Goal: Task Accomplishment & Management: Use online tool/utility

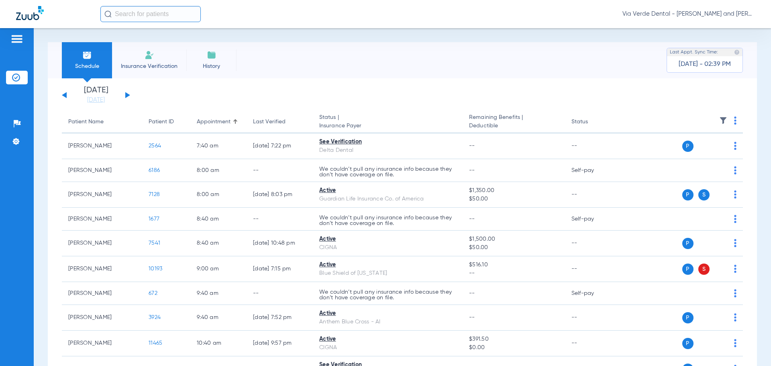
click at [126, 97] on button at bounding box center [127, 95] width 5 height 6
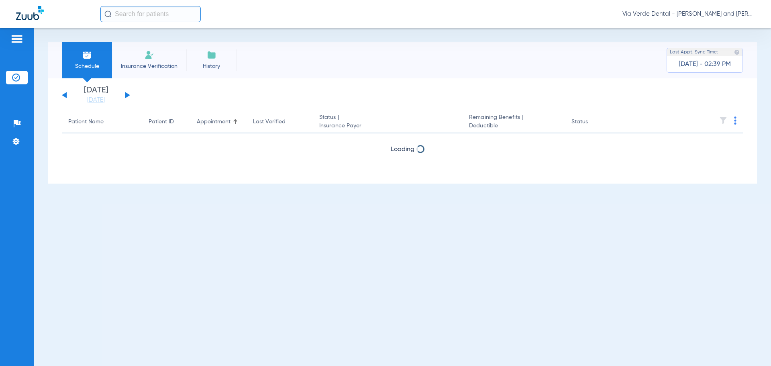
click at [126, 97] on button at bounding box center [127, 95] width 5 height 6
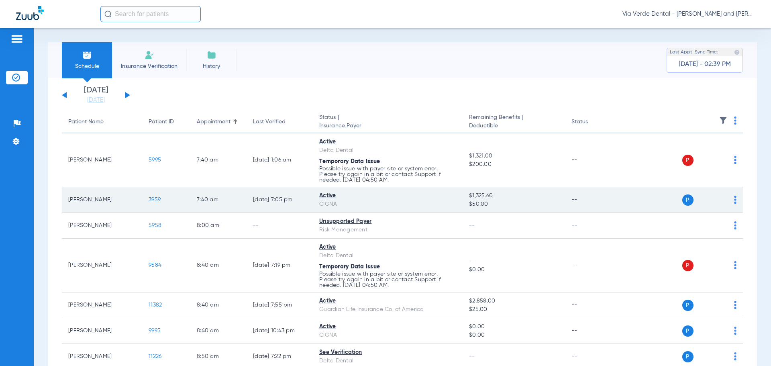
click at [734, 203] on img at bounding box center [735, 200] width 2 height 8
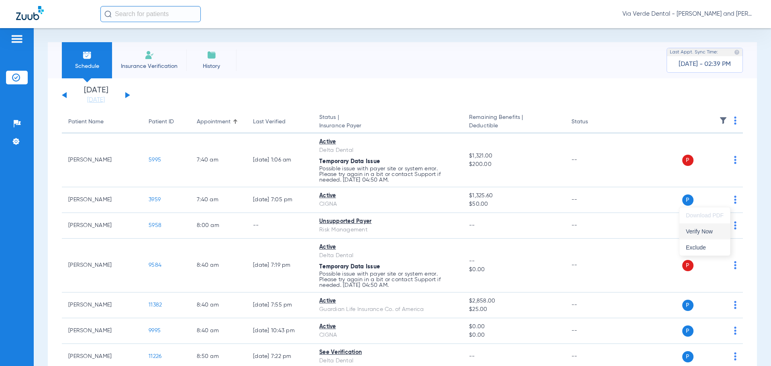
click at [719, 230] on span "Verify Now" at bounding box center [705, 232] width 38 height 6
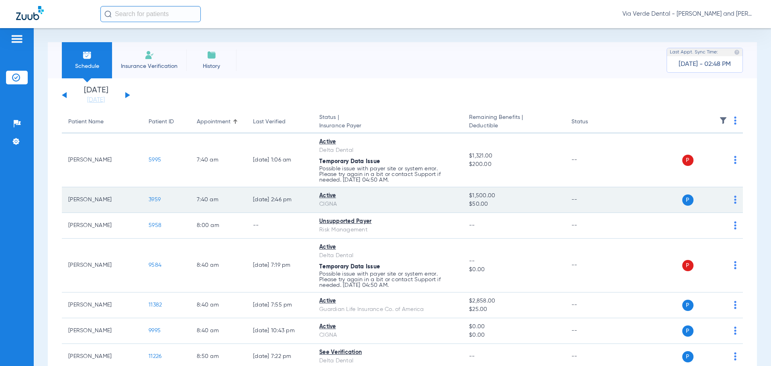
click at [157, 201] on span "3959" at bounding box center [155, 200] width 12 height 6
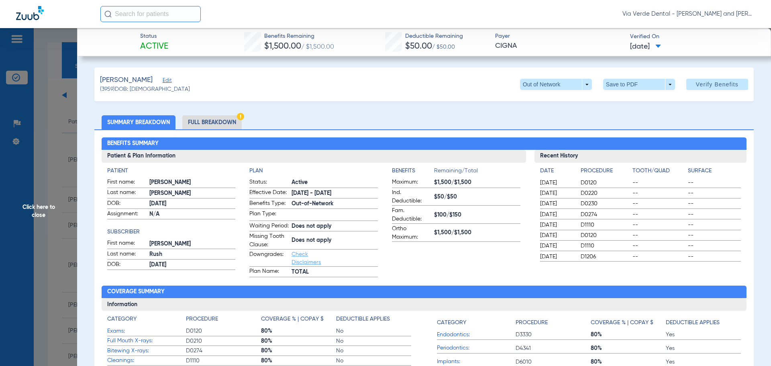
click at [221, 119] on li "Full Breakdown" at bounding box center [211, 122] width 59 height 14
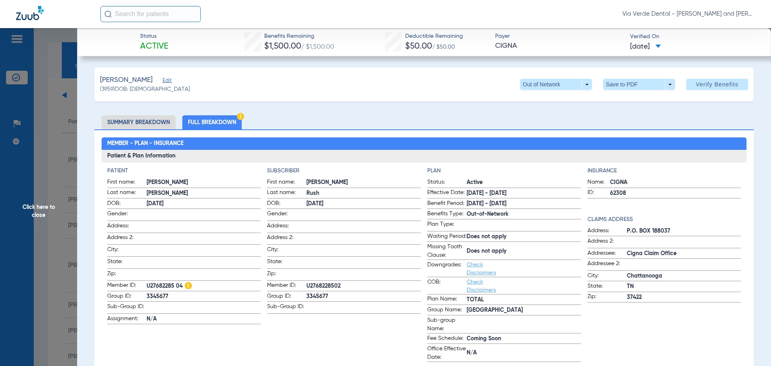
click at [150, 120] on li "Summary Breakdown" at bounding box center [139, 122] width 74 height 14
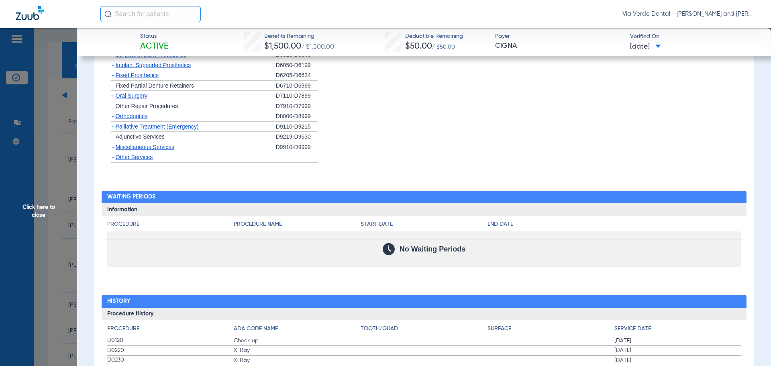
scroll to position [740, 0]
